Goal: Obtain resource: Obtain resource

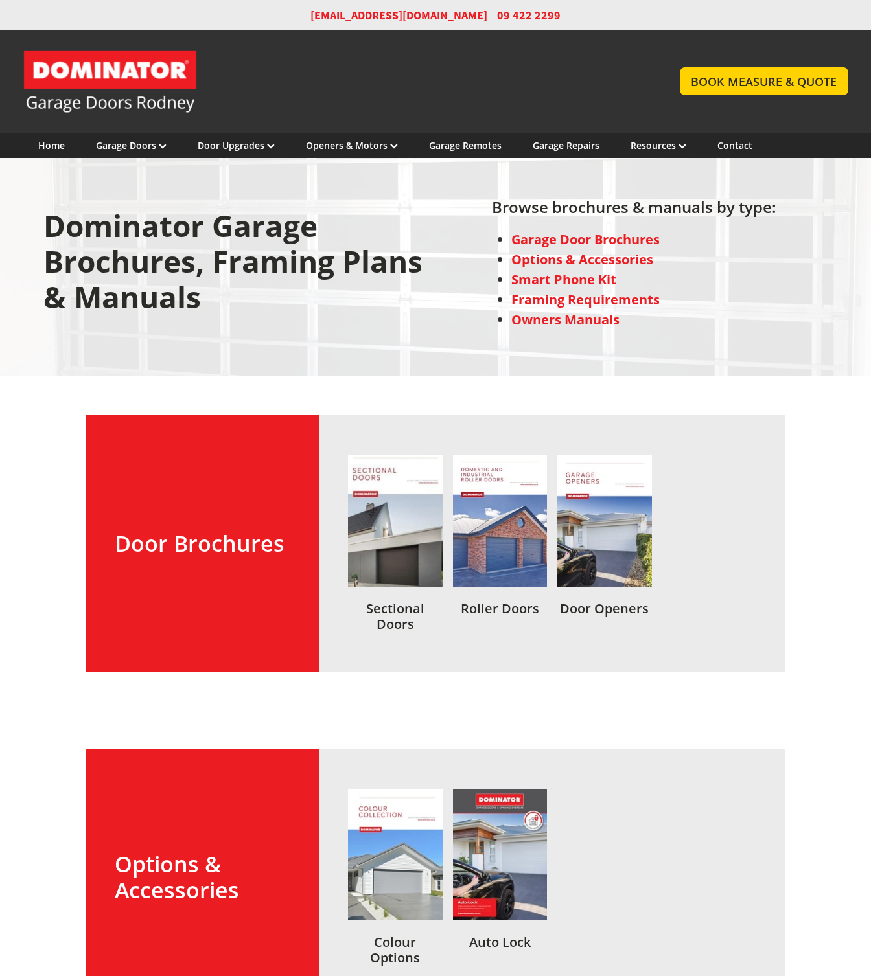
click at [381, 533] on link at bounding box center [395, 543] width 95 height 177
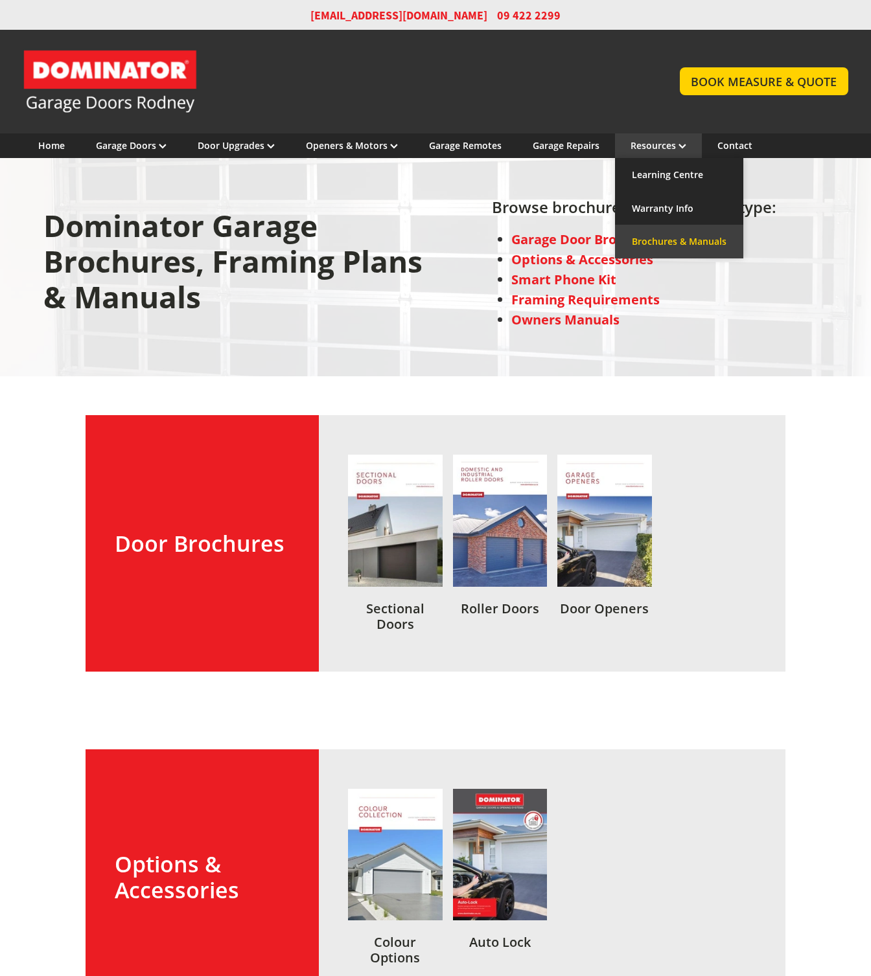
click at [656, 240] on link "Brochures & Manuals" at bounding box center [679, 242] width 128 height 34
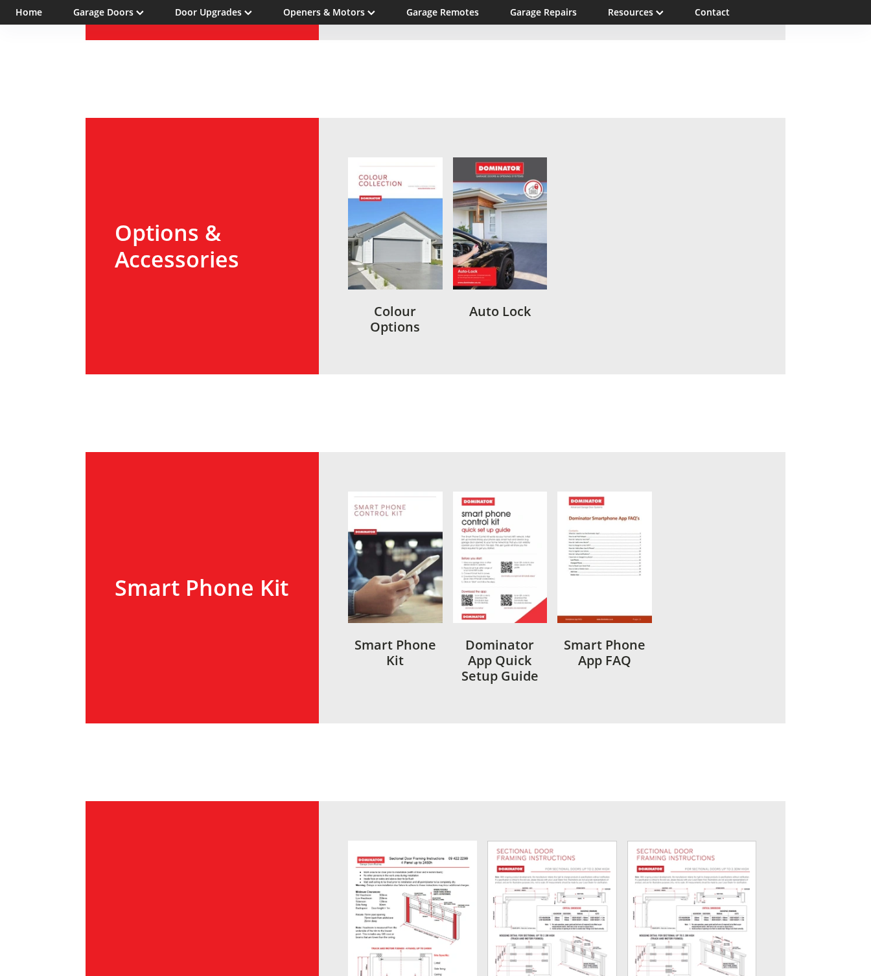
scroll to position [1039, 0]
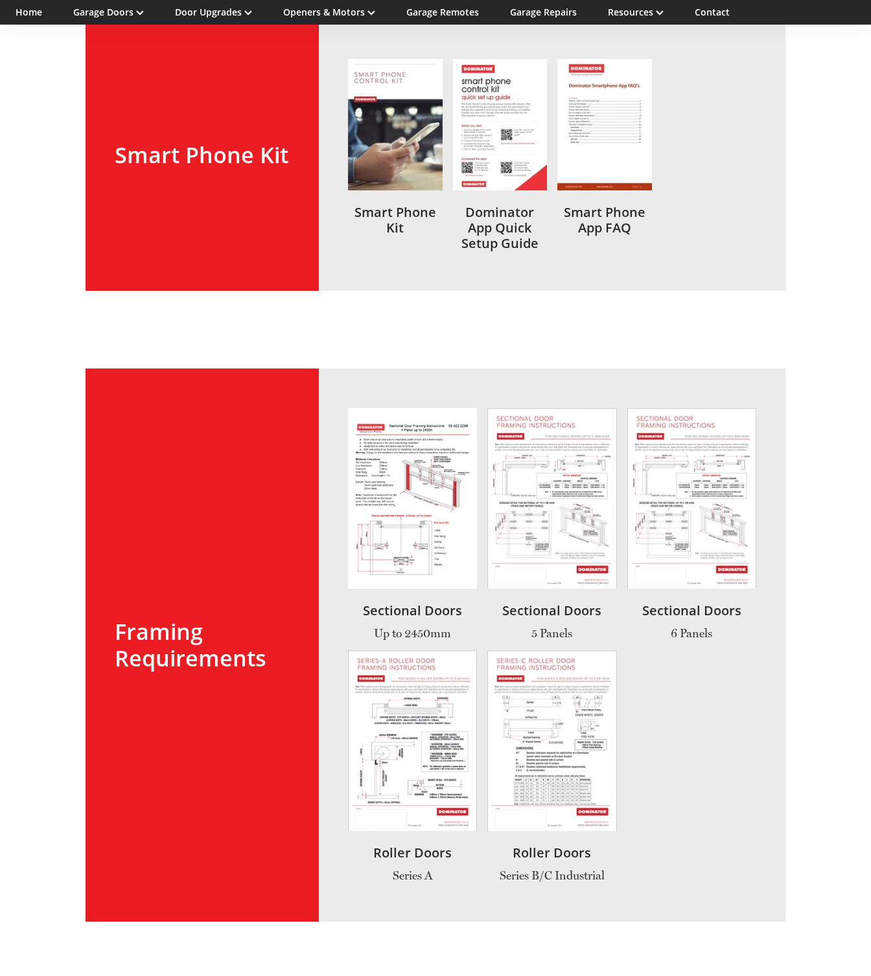
click at [392, 514] on link at bounding box center [412, 524] width 129 height 232
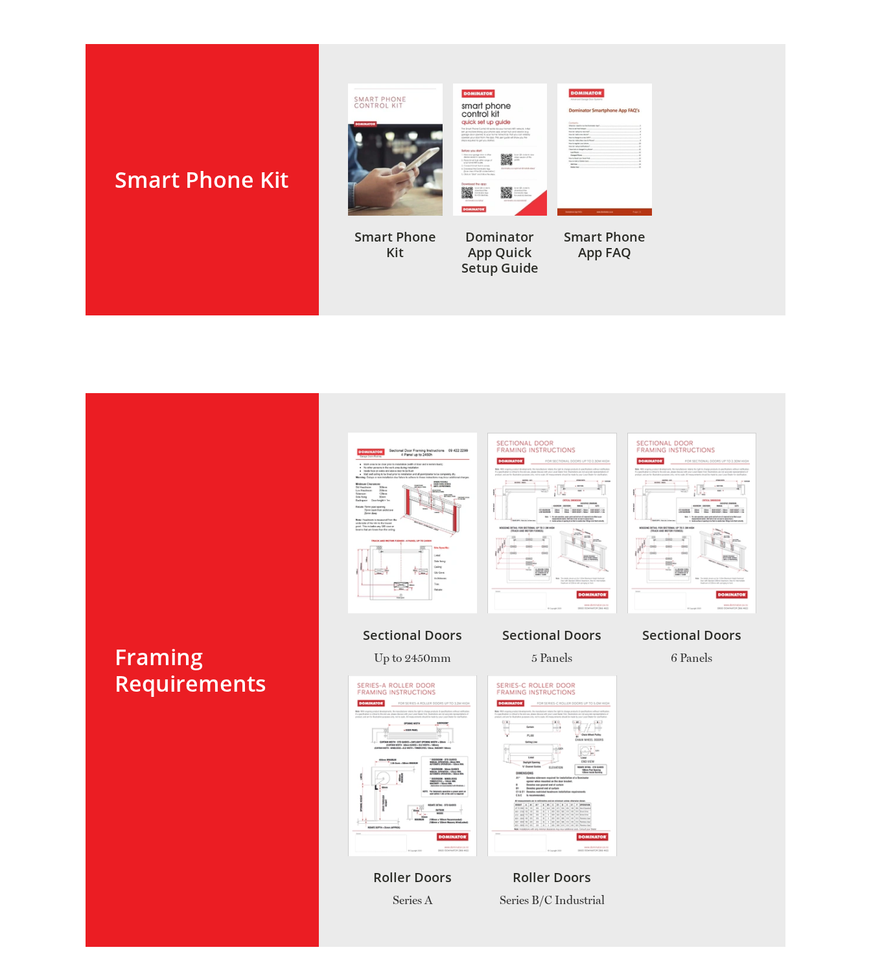
click at [574, 507] on link at bounding box center [551, 549] width 129 height 232
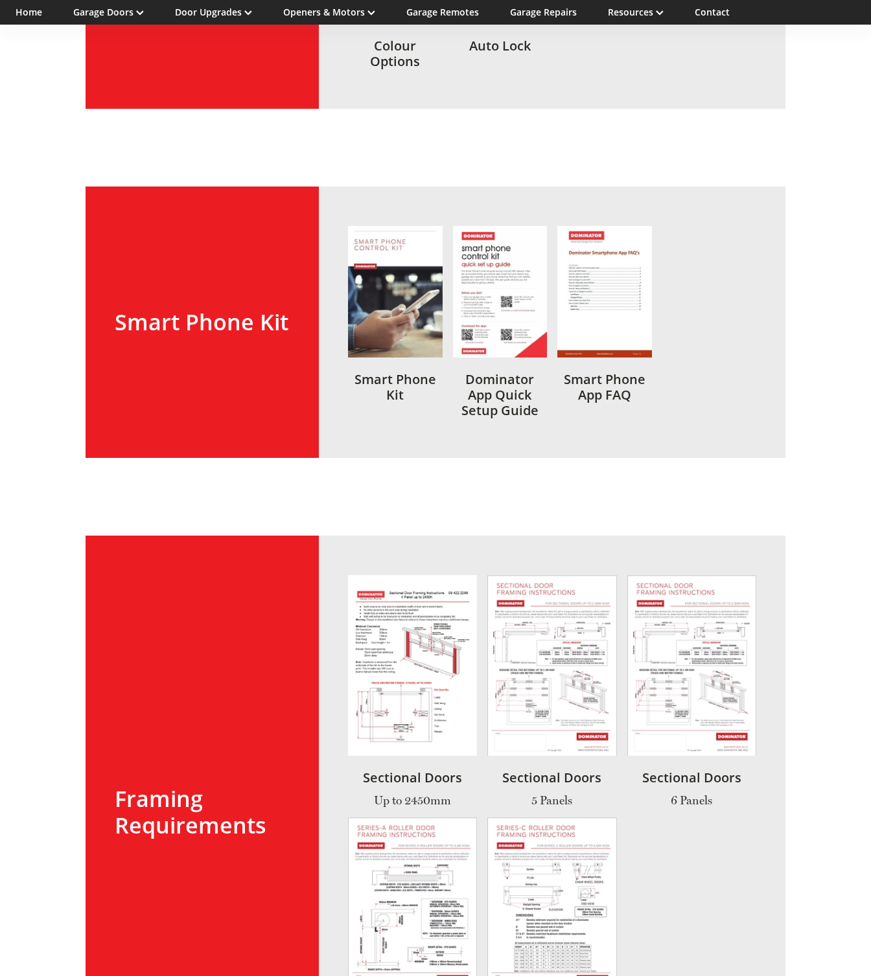
scroll to position [889, 0]
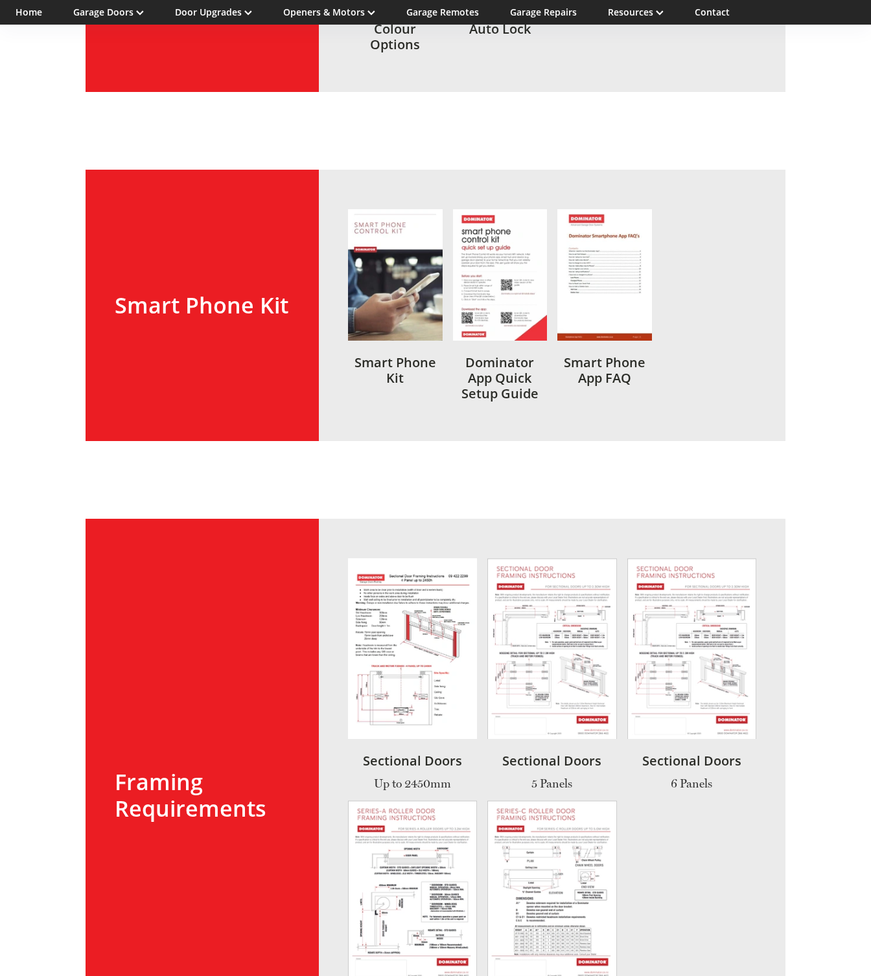
click at [514, 649] on link at bounding box center [551, 674] width 129 height 232
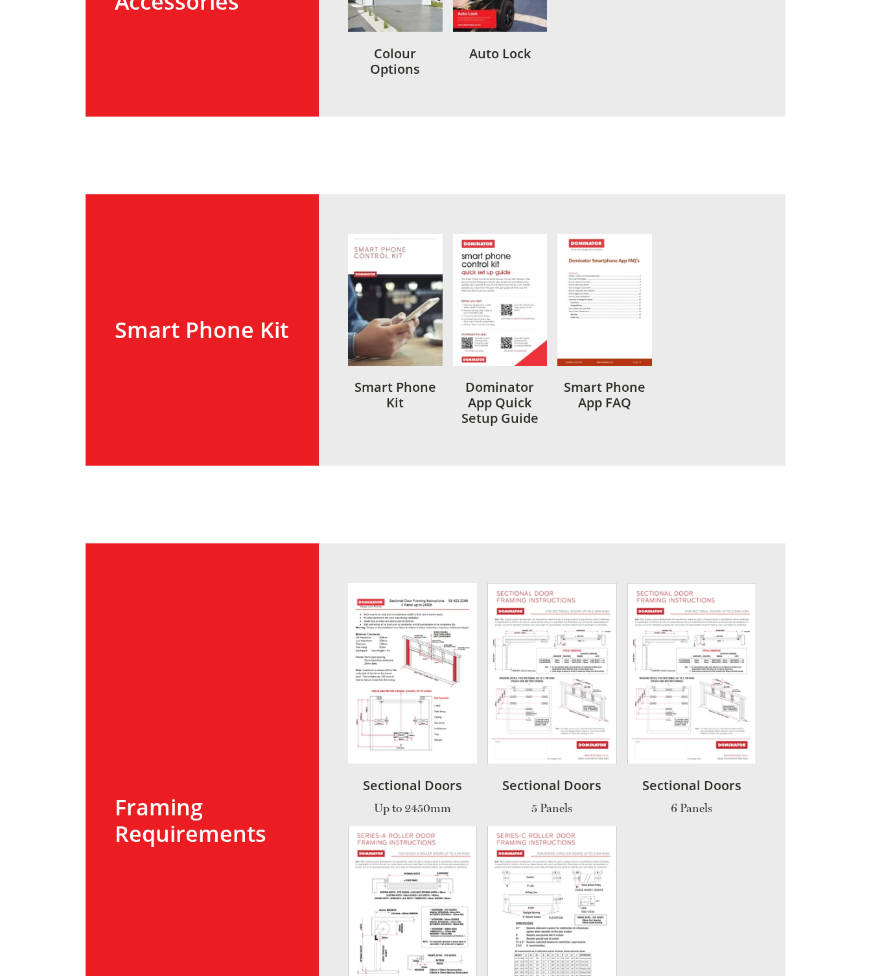
scroll to position [997, 0]
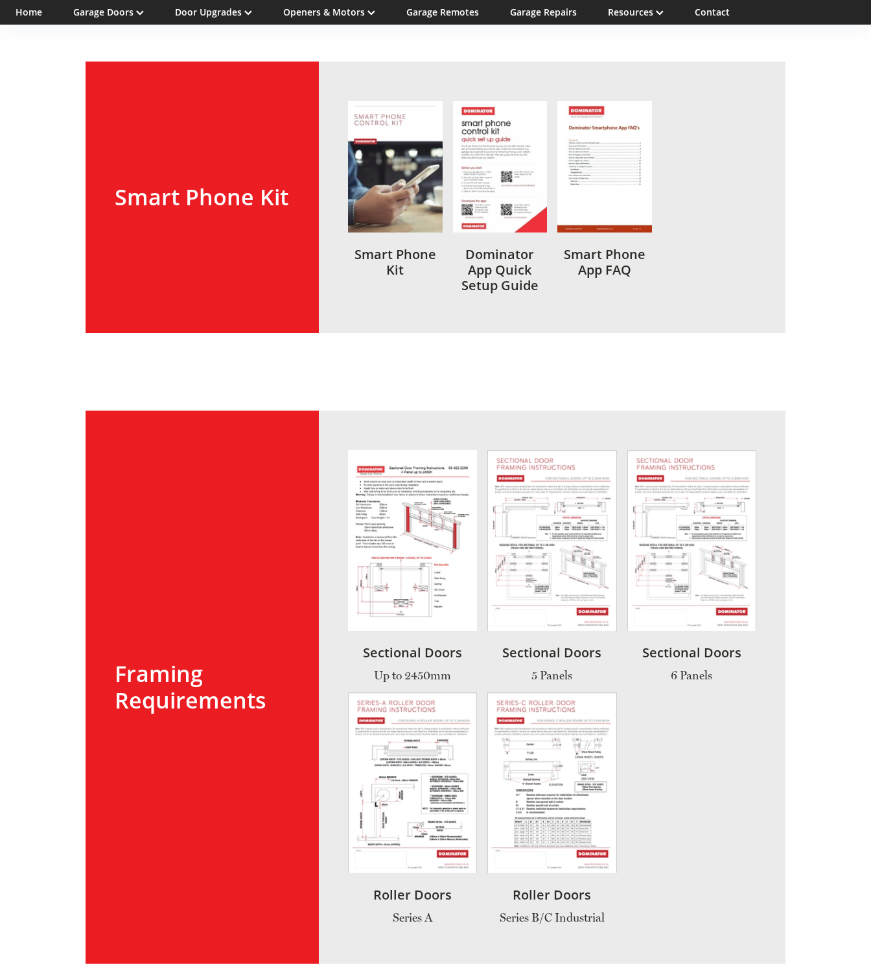
click at [688, 535] on link at bounding box center [691, 566] width 129 height 232
